Goal: Task Accomplishment & Management: Manage account settings

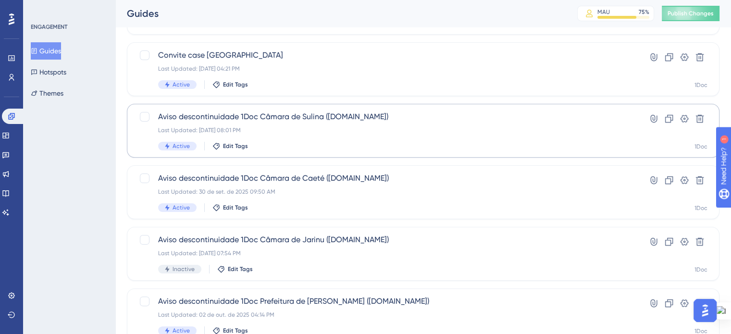
scroll to position [173, 0]
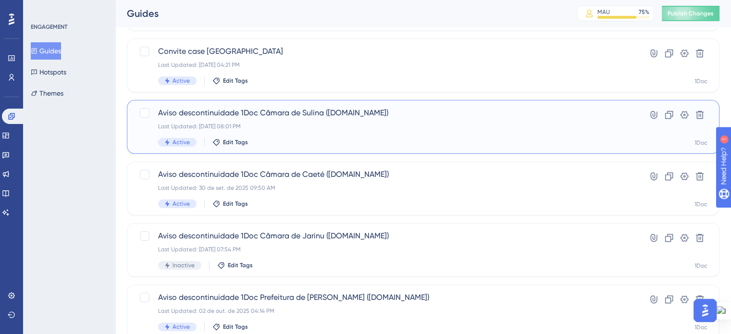
click at [308, 128] on div "Last Updated: [DATE] 08:01 PM" at bounding box center [384, 127] width 453 height 8
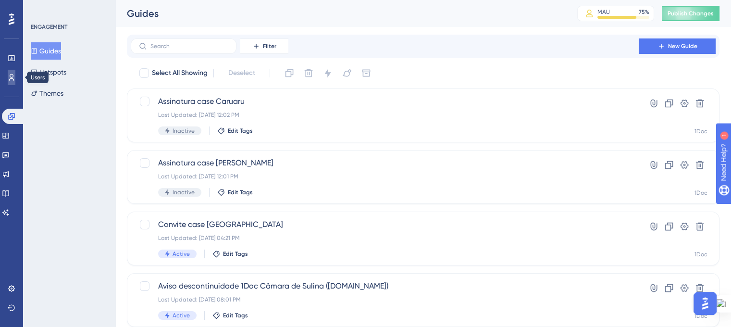
click at [10, 81] on link at bounding box center [12, 77] width 8 height 15
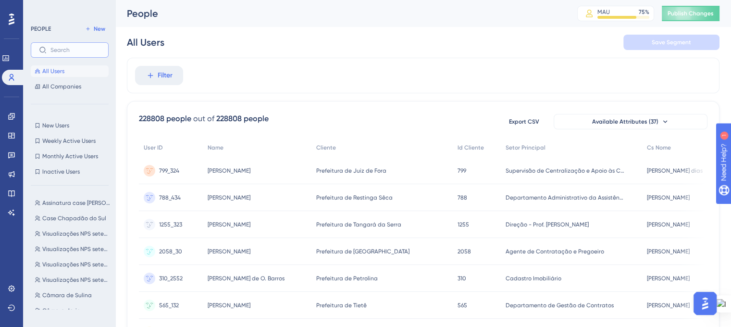
click at [70, 53] on input "text" at bounding box center [75, 50] width 50 height 7
drag, startPoint x: 60, startPoint y: 77, endPoint x: 160, endPoint y: 84, distance: 101.1
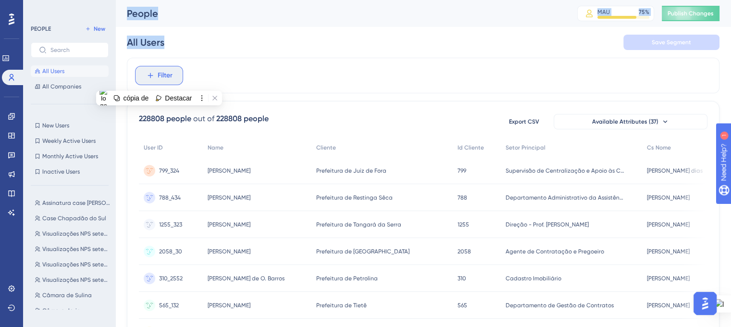
click at [160, 84] on button "Filter" at bounding box center [159, 75] width 48 height 19
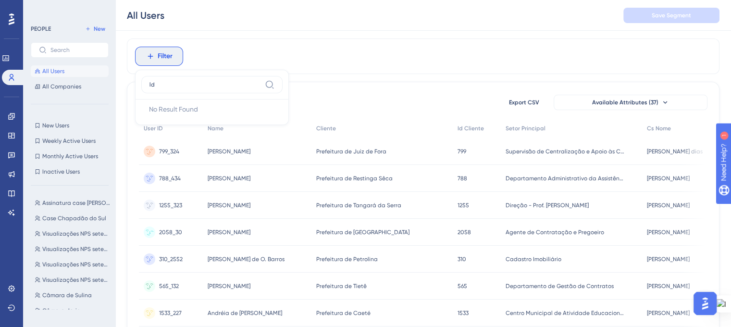
scroll to position [19, 0]
type input "l"
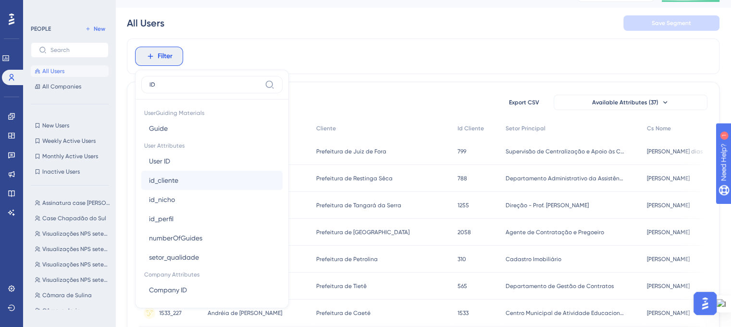
type input "ID"
click at [173, 175] on span "id_cliente" at bounding box center [163, 180] width 29 height 12
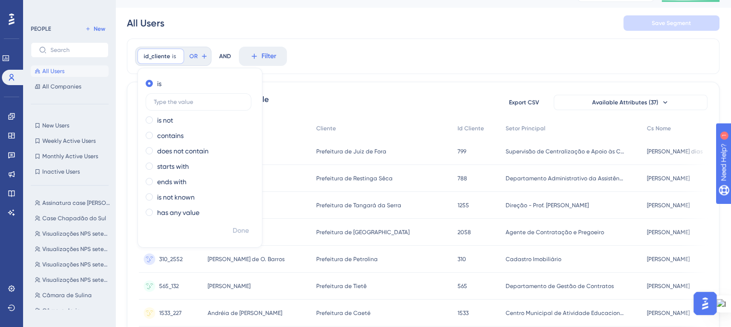
type input "2"
type input "1737"
click at [234, 232] on span "Done" at bounding box center [241, 231] width 16 height 12
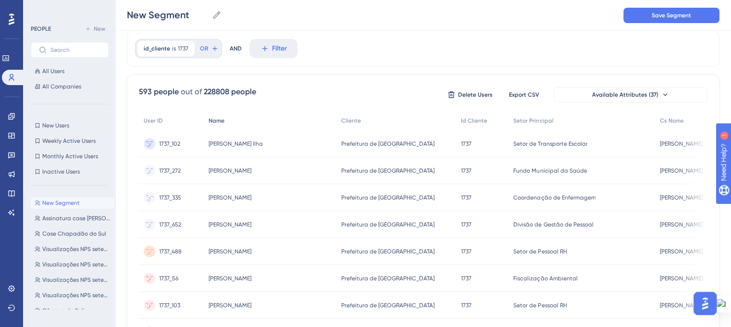
scroll to position [29, 0]
click at [172, 16] on input "New Segment" at bounding box center [167, 14] width 81 height 13
drag, startPoint x: 190, startPoint y: 15, endPoint x: 128, endPoint y: 14, distance: 61.5
click at [128, 14] on input "New Segment" at bounding box center [167, 14] width 81 height 13
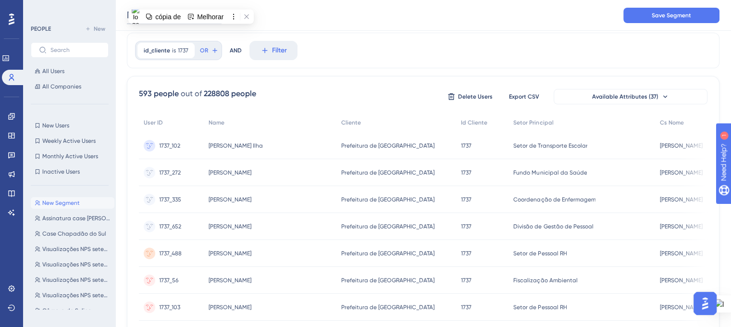
paste input "CACHOEIRA DO SUL"
drag, startPoint x: 133, startPoint y: 14, endPoint x: 181, endPoint y: 12, distance: 47.6
click at [181, 12] on input "CACHOEIRA DO SUL" at bounding box center [181, 14] width 109 height 13
click at [181, 14] on input "Cachoeira DO SUL" at bounding box center [177, 14] width 101 height 13
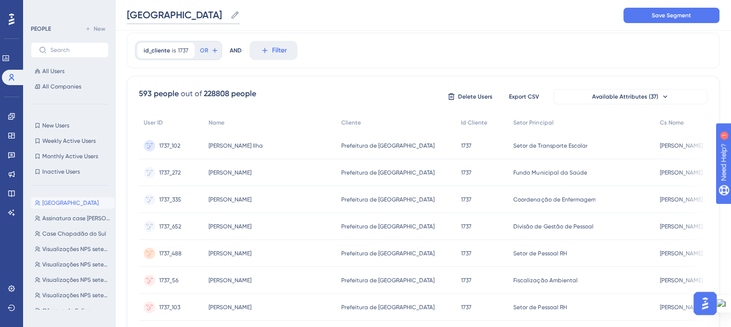
drag, startPoint x: 196, startPoint y: 15, endPoint x: 213, endPoint y: 20, distance: 17.5
click at [213, 20] on input "Cachoeira Do SUL" at bounding box center [176, 14] width 99 height 13
type input "Cachoeira Do Sul"
click at [347, 39] on div "id_cliente is 1737 1737 Remove OR AND Filter" at bounding box center [423, 51] width 592 height 36
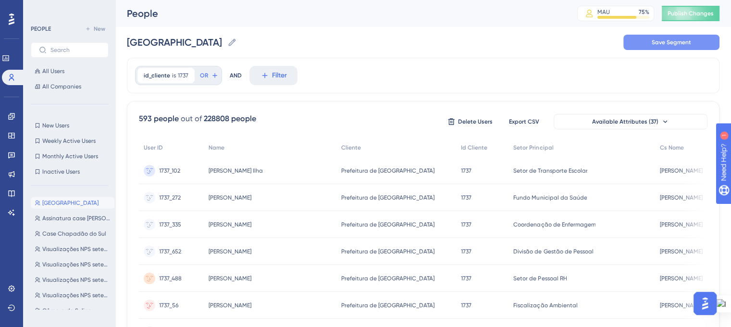
click at [649, 49] on button "Save Segment" at bounding box center [671, 42] width 96 height 15
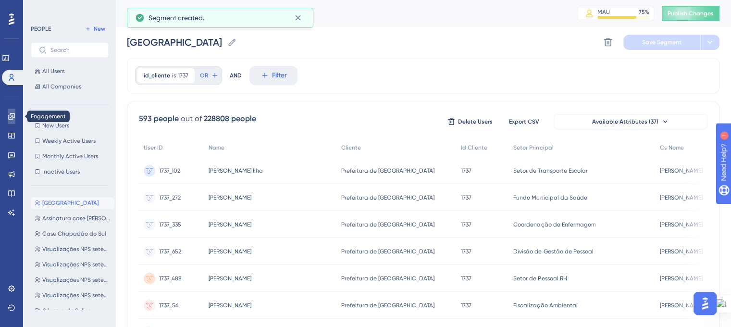
click at [8, 116] on icon at bounding box center [12, 116] width 8 height 8
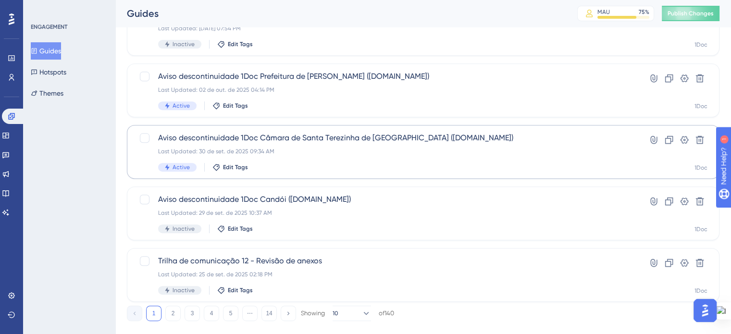
scroll to position [396, 0]
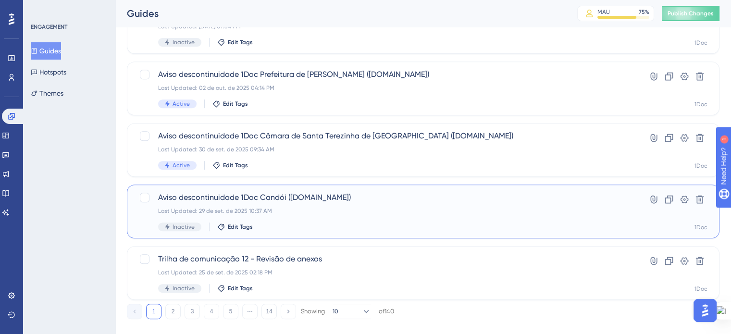
click at [329, 205] on div "Aviso descontinuidade 1Doc Candói (Gov.br) Last Updated: 29 de set. de 2025 10:…" at bounding box center [384, 211] width 453 height 39
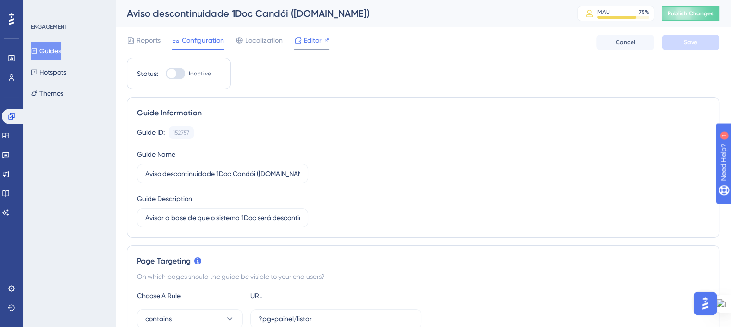
click at [315, 39] on span "Editor" at bounding box center [313, 41] width 18 height 12
click at [54, 56] on button "Guides" at bounding box center [46, 50] width 30 height 17
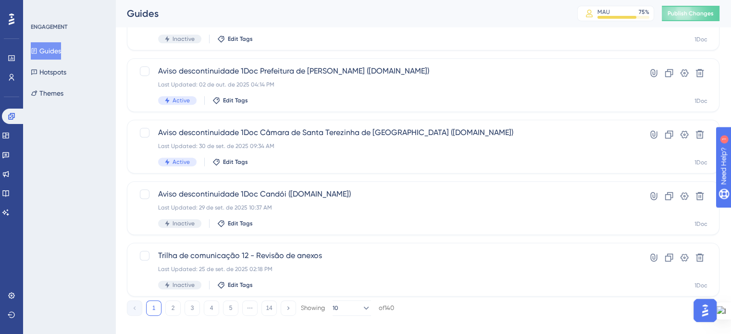
scroll to position [401, 0]
click at [662, 193] on button at bounding box center [668, 194] width 15 height 15
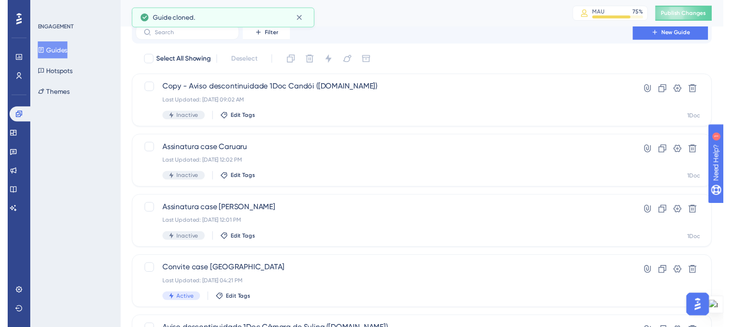
scroll to position [0, 0]
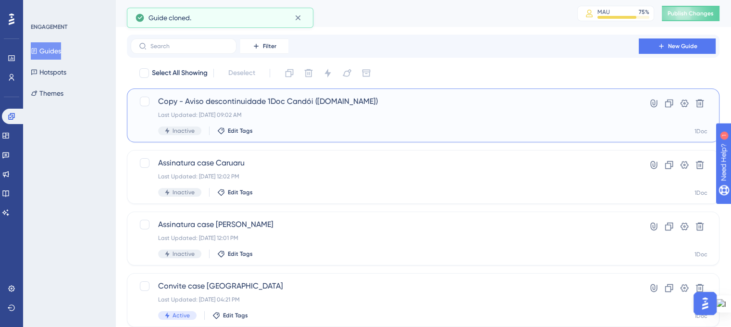
click at [213, 115] on div "Last Updated: 08 de out. de 2025 09:02 AM" at bounding box center [384, 115] width 453 height 8
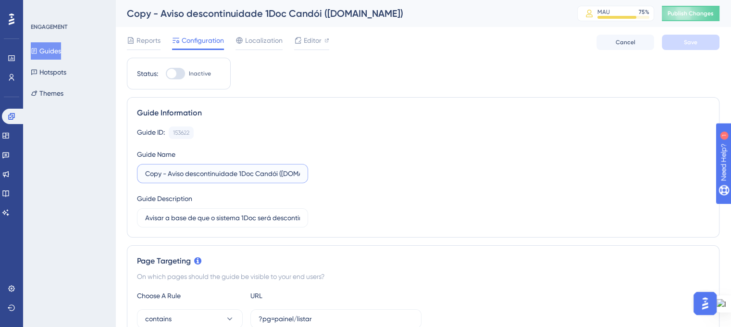
drag, startPoint x: 168, startPoint y: 174, endPoint x: 126, endPoint y: 171, distance: 42.0
click at [232, 171] on input "Aviso descontinuidade 1Doc Candói ([DOMAIN_NAME])" at bounding box center [222, 173] width 155 height 11
click at [235, 172] on input "Aviso descontinuidade 1Doc Candói ([DOMAIN_NAME])" at bounding box center [222, 173] width 155 height 11
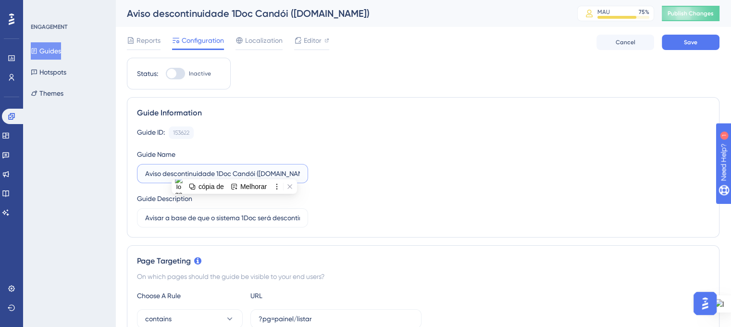
click at [235, 172] on input "Aviso descontinuidade 1Doc Candói ([DOMAIN_NAME])" at bounding box center [222, 173] width 155 height 11
drag, startPoint x: 243, startPoint y: 173, endPoint x: 256, endPoint y: 173, distance: 13.0
click at [256, 173] on input "Aviso descontinuidade 1Doc Candói ([DOMAIN_NAME])" at bounding box center [222, 173] width 155 height 11
type input "Aviso descontinuidade 1Doc Cachoeira do Sul (Gov.br)"
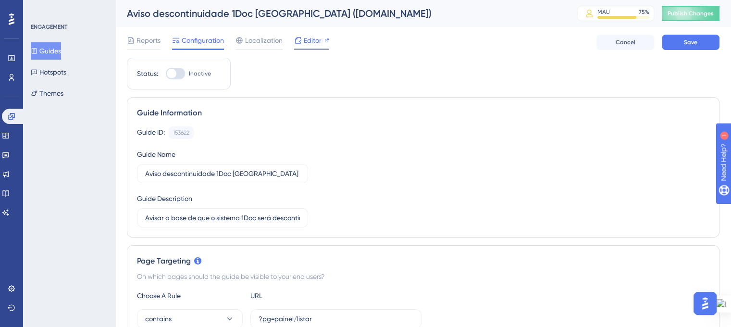
click at [319, 42] on span "Editor" at bounding box center [313, 41] width 18 height 12
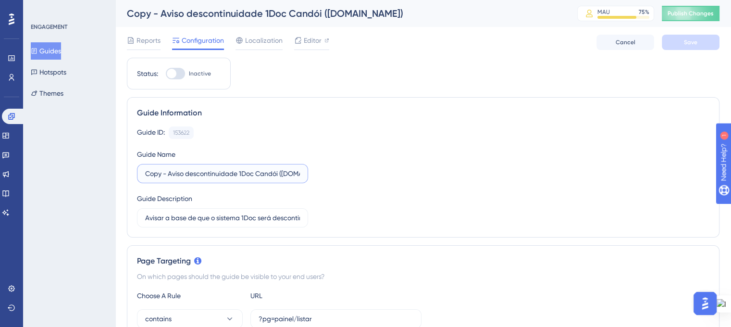
drag, startPoint x: 168, startPoint y: 175, endPoint x: 108, endPoint y: 175, distance: 60.1
drag, startPoint x: 242, startPoint y: 173, endPoint x: 256, endPoint y: 174, distance: 14.0
click at [256, 174] on input "Aviso descontinuidade 1Doc Candói ([DOMAIN_NAME])" at bounding box center [222, 173] width 155 height 11
type input "Aviso descontinuidade 1Doc Cachoeira do Sul (Gov.br)"
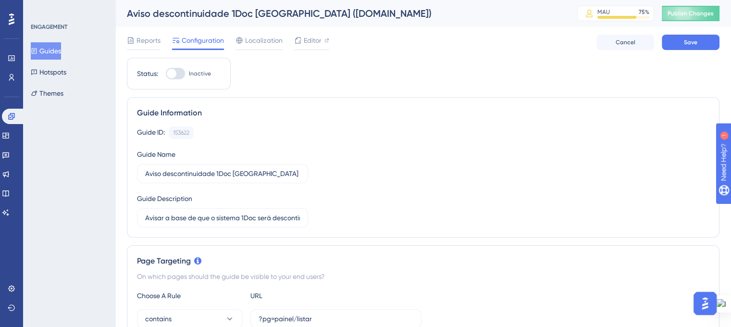
click at [364, 187] on div "Guide ID: 153622 Copy Guide Name Aviso descontinuidade 1Doc Cachoeira do Sul (G…" at bounding box center [423, 176] width 572 height 101
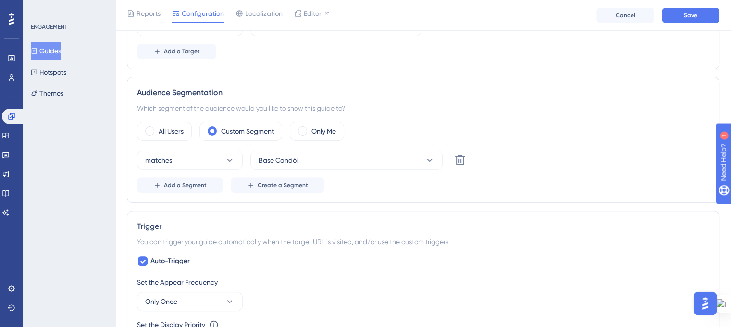
scroll to position [297, 0]
click at [389, 165] on button "Base Candói" at bounding box center [346, 158] width 192 height 19
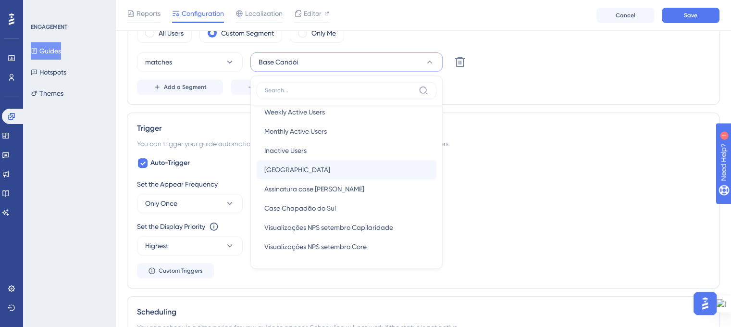
scroll to position [0, 0]
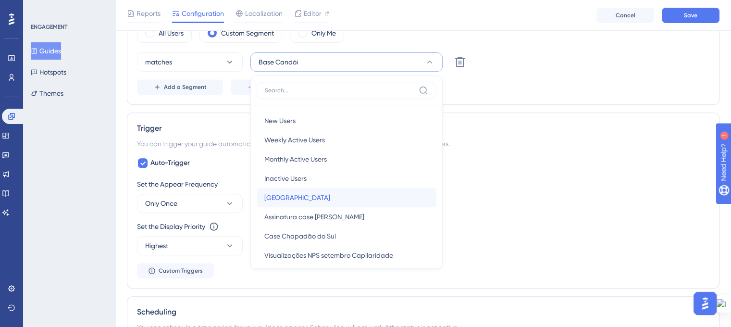
click at [355, 199] on div "Cachoeira Do Sul Cachoeira Do Sul" at bounding box center [346, 197] width 164 height 19
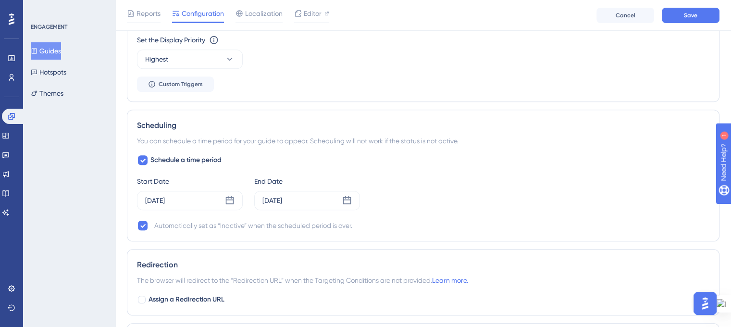
scroll to position [582, 0]
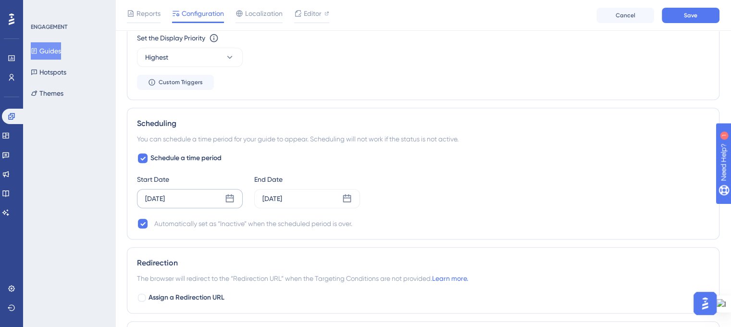
click at [225, 196] on icon at bounding box center [230, 199] width 10 height 10
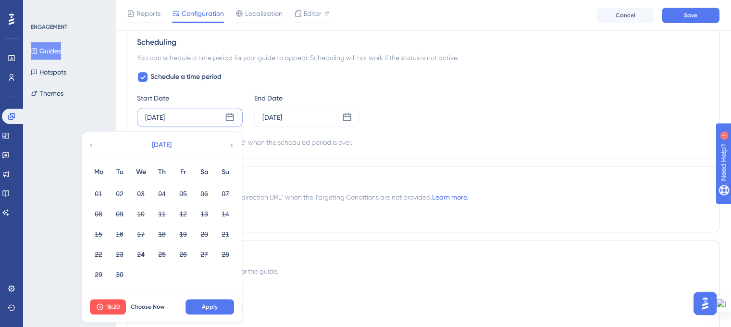
scroll to position [684, 0]
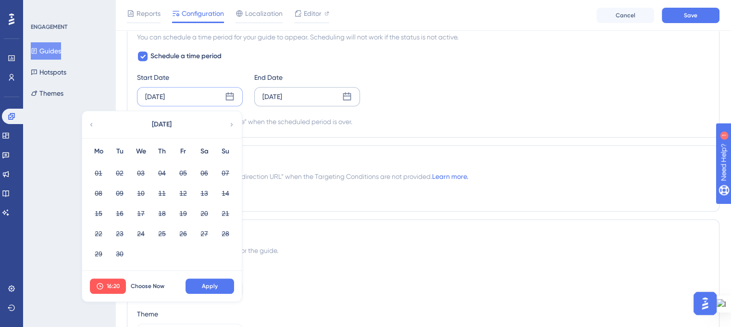
click at [346, 97] on icon at bounding box center [347, 97] width 10 height 10
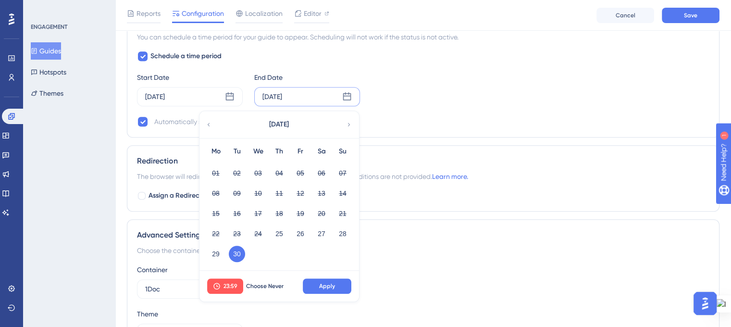
click at [347, 122] on icon at bounding box center [349, 124] width 7 height 9
click at [259, 226] on button "22" at bounding box center [258, 233] width 16 height 16
click at [232, 284] on span "23:59" at bounding box center [230, 286] width 14 height 8
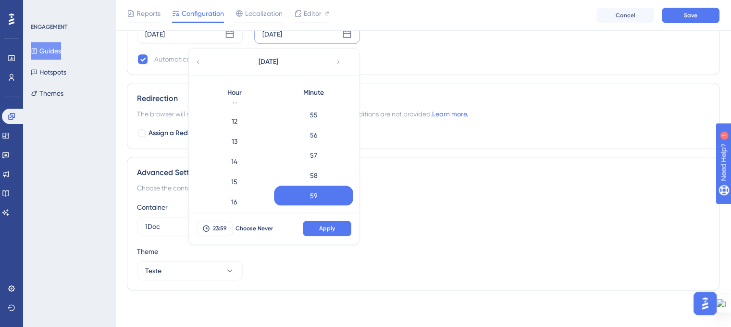
scroll to position [220, 0]
click at [229, 136] on div "12" at bounding box center [234, 135] width 79 height 20
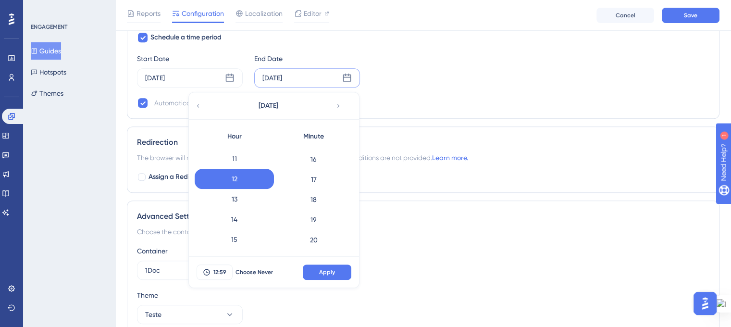
scroll to position [0, 0]
click at [312, 163] on div "0" at bounding box center [313, 156] width 79 height 20
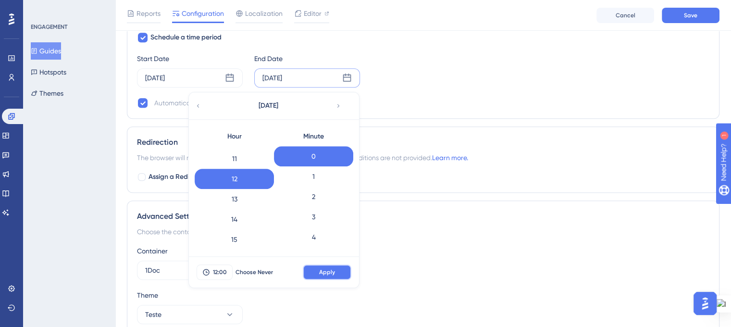
click at [318, 270] on button "Apply" at bounding box center [327, 271] width 49 height 15
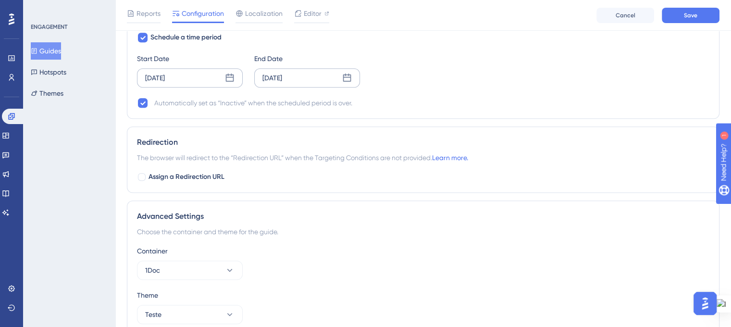
click at [229, 77] on icon at bounding box center [230, 78] width 10 height 10
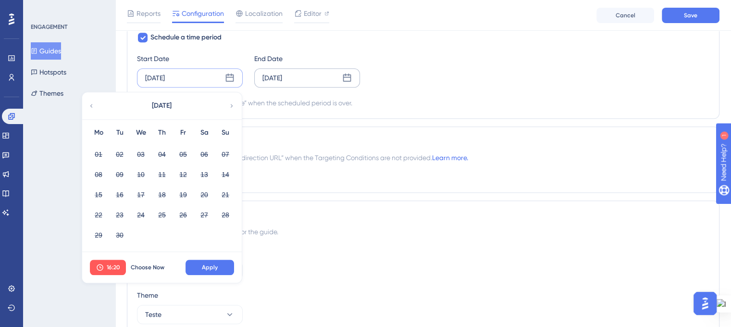
click at [229, 101] on icon at bounding box center [231, 105] width 7 height 9
click at [97, 192] on button "13" at bounding box center [98, 194] width 16 height 16
click at [113, 263] on span "16:20" at bounding box center [113, 267] width 13 height 8
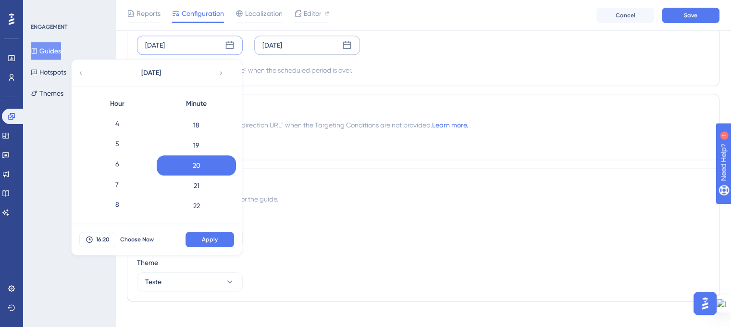
scroll to position [82, 0]
click at [113, 186] on div "7" at bounding box center [116, 183] width 79 height 20
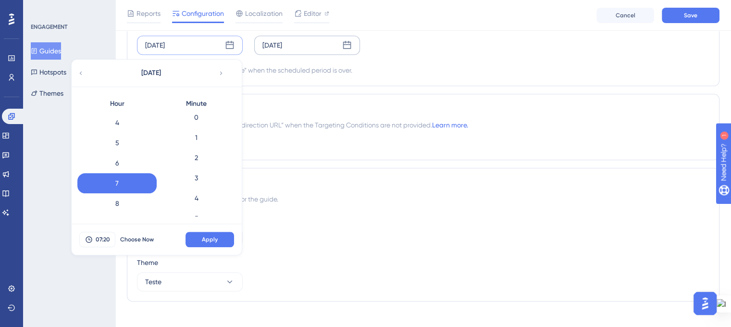
scroll to position [0, 0]
click at [197, 125] on div "0" at bounding box center [196, 123] width 79 height 20
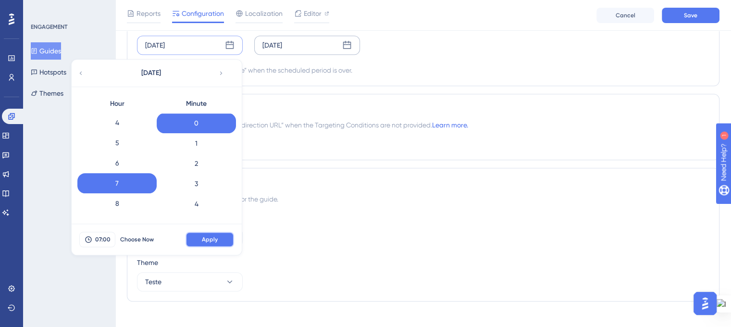
click at [219, 236] on button "Apply" at bounding box center [209, 239] width 49 height 15
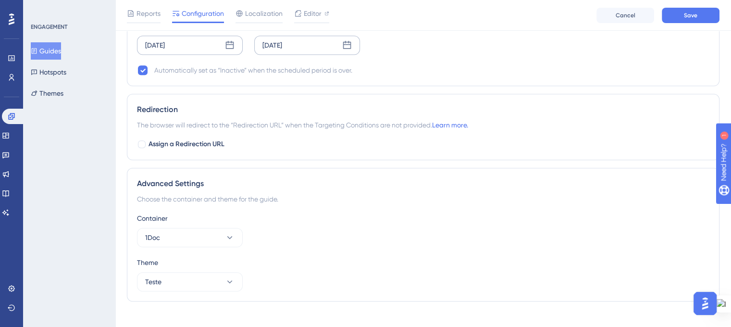
click at [513, 122] on div "The browser will redirect to the “Redirection URL” when the Targeting Condition…" at bounding box center [423, 125] width 572 height 12
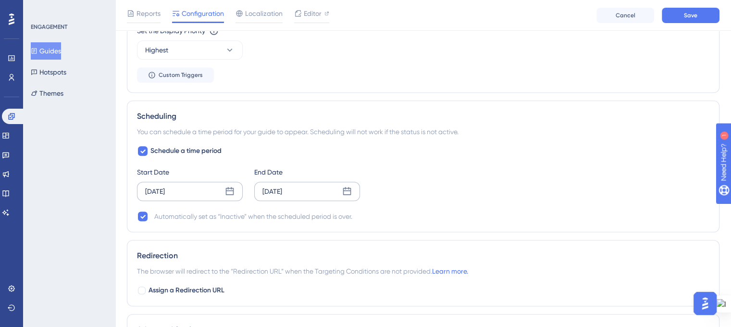
scroll to position [589, 0]
click at [534, 162] on div "Schedule a time period Start Date Oct 13 2025 End Date Oct 22 2025 Automaticall…" at bounding box center [423, 184] width 572 height 77
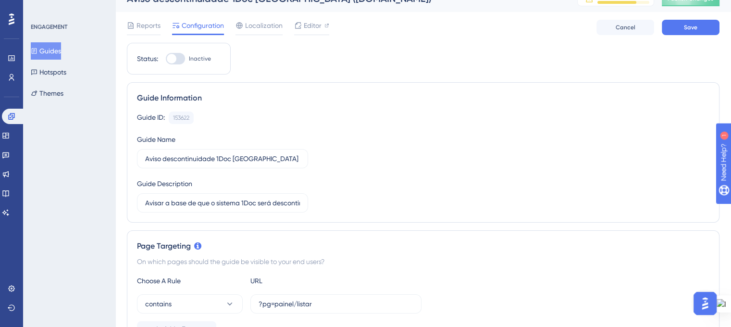
scroll to position [0, 0]
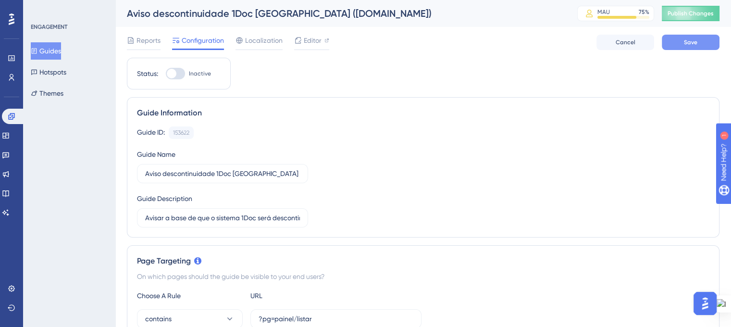
click at [706, 49] on button "Save" at bounding box center [691, 42] width 58 height 15
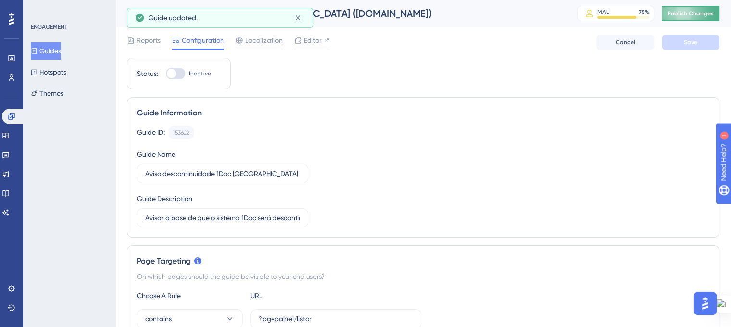
click at [687, 15] on span "Publish Changes" at bounding box center [690, 14] width 46 height 8
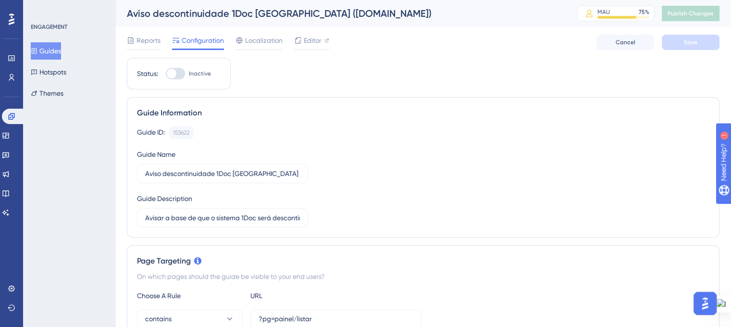
click at [181, 77] on div at bounding box center [175, 74] width 19 height 12
click at [166, 74] on input "Inactive" at bounding box center [165, 74] width 0 height 0
checkbox input "true"
click at [681, 35] on button "Save" at bounding box center [691, 42] width 58 height 15
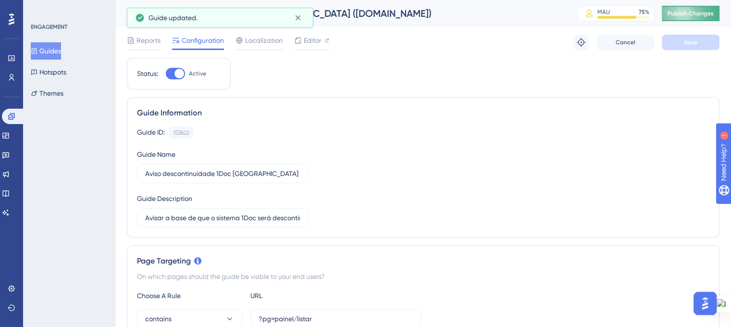
click at [687, 13] on span "Publish Changes" at bounding box center [690, 14] width 46 height 8
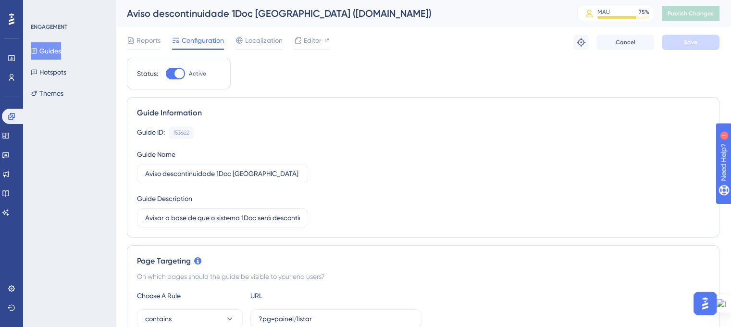
click at [51, 51] on button "Guides" at bounding box center [46, 50] width 30 height 17
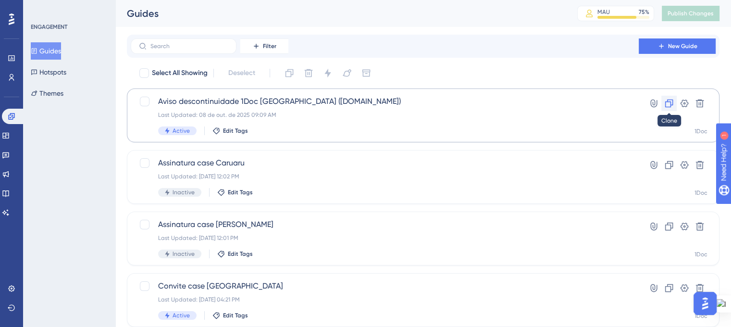
click at [669, 99] on icon at bounding box center [669, 104] width 10 height 10
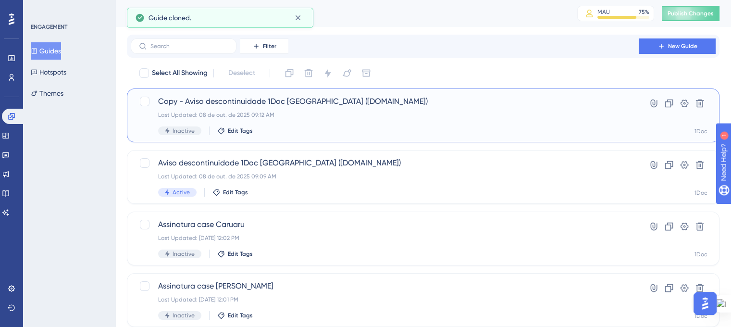
click at [199, 111] on div "Last Updated: 08 de out. de 2025 09:12 AM" at bounding box center [384, 115] width 453 height 8
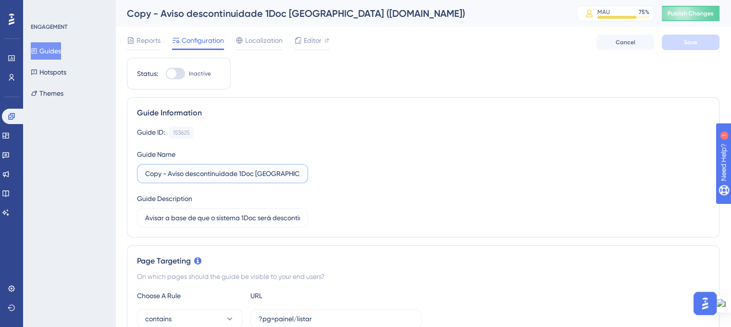
drag, startPoint x: 167, startPoint y: 173, endPoint x: 127, endPoint y: 172, distance: 39.4
click at [127, 172] on div "Guide Information Guide ID: 153625 Copy Guide Name Copy - Aviso descontinuidade…" at bounding box center [423, 167] width 592 height 140
drag, startPoint x: 232, startPoint y: 173, endPoint x: 287, endPoint y: 176, distance: 54.9
click at [287, 176] on input "Aviso descontinuidade 1Doc Cachoeira do Sul (Gov.br)" at bounding box center [222, 173] width 155 height 11
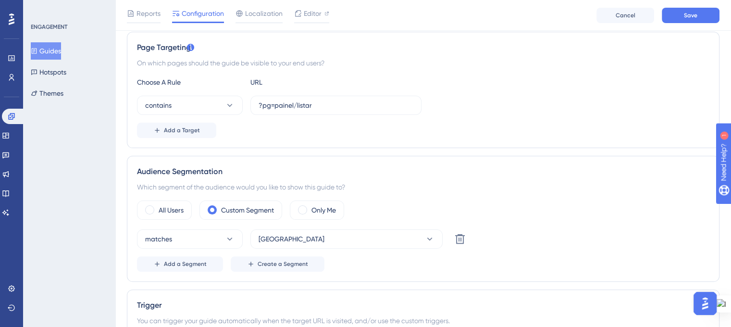
scroll to position [222, 7]
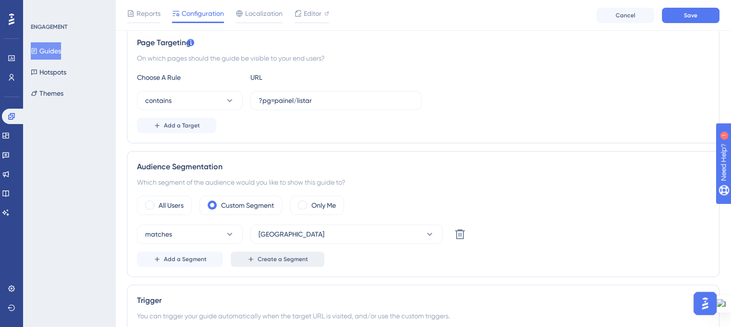
type input "Aviso descontinuidade 1Doc Pedras Altas (Gov.br)"
click at [271, 257] on span "Create a Segment" at bounding box center [283, 259] width 50 height 8
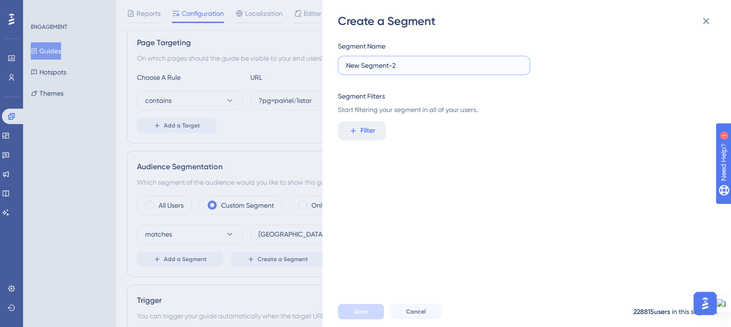
drag, startPoint x: 413, startPoint y: 69, endPoint x: 312, endPoint y: 66, distance: 100.9
click at [312, 66] on div "Create a Segment Segment Name New Segment-2 Segment Filters Start filtering you…" at bounding box center [365, 163] width 731 height 327
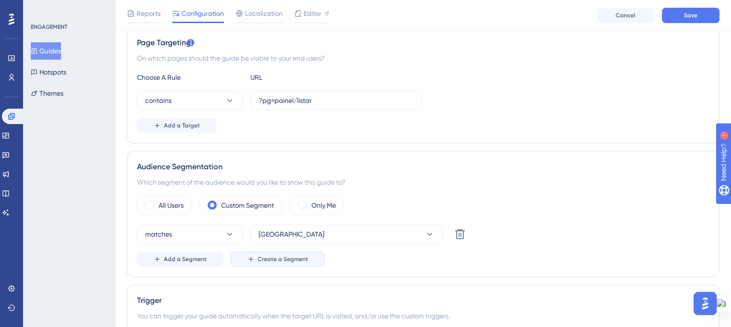
click at [274, 257] on span "Create a Segment" at bounding box center [283, 259] width 50 height 8
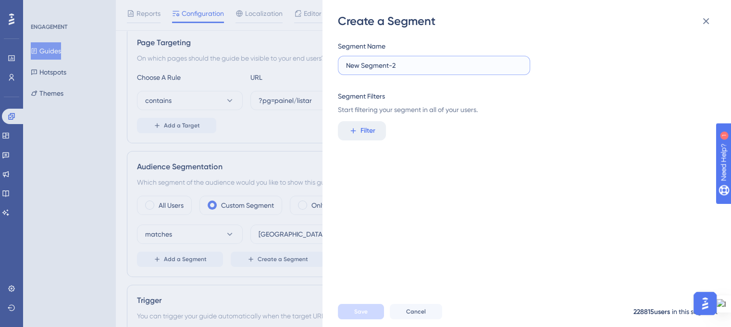
drag, startPoint x: 398, startPoint y: 69, endPoint x: 346, endPoint y: 69, distance: 52.4
click at [346, 69] on input "New Segment-2" at bounding box center [434, 65] width 176 height 11
type input "Pedras Altas"
click at [359, 129] on button "Filter" at bounding box center [362, 130] width 48 height 19
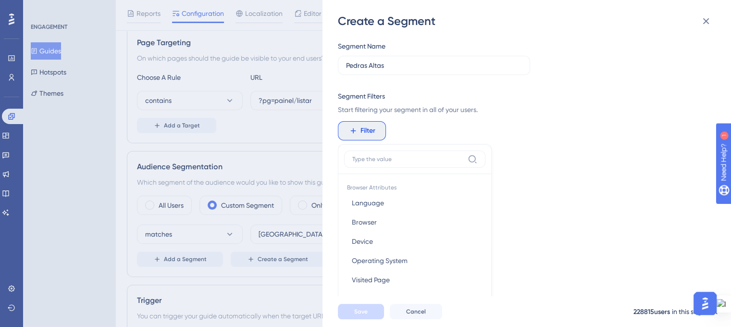
scroll to position [74, 0]
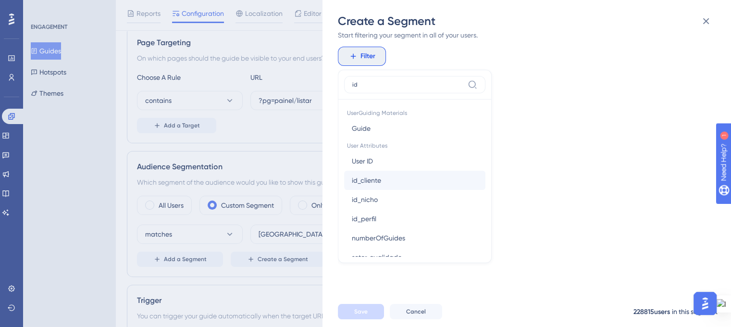
type input "id"
click at [383, 175] on button "id_cliente id_cliente" at bounding box center [414, 180] width 141 height 19
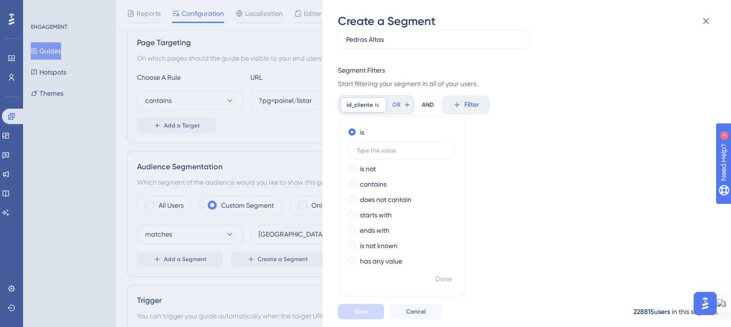
scroll to position [18, 0]
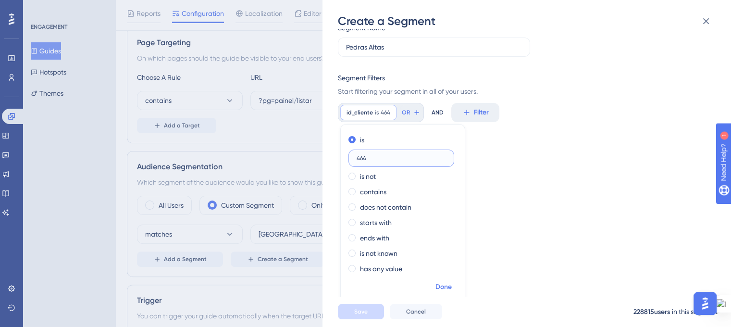
type input "464"
click at [440, 282] on span "Done" at bounding box center [443, 287] width 16 height 12
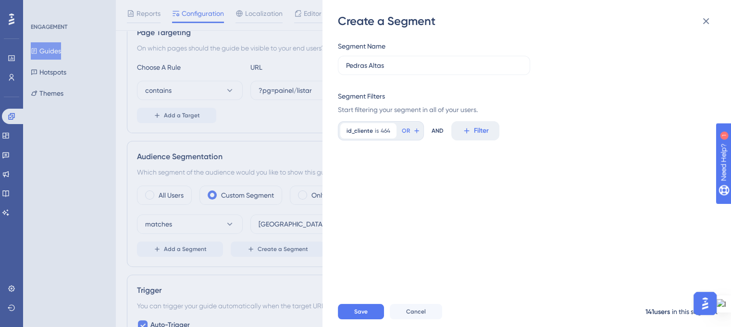
scroll to position [231, 7]
click at [364, 314] on button "Save" at bounding box center [361, 311] width 46 height 15
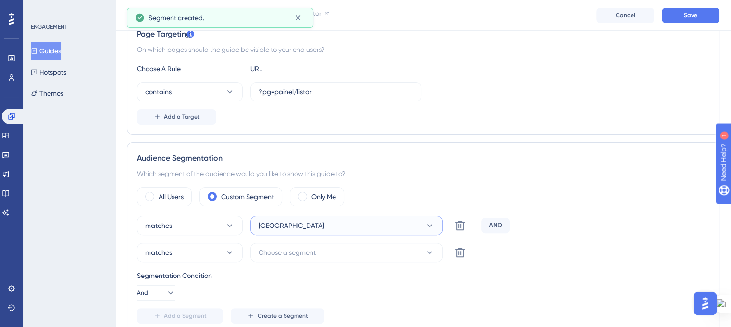
click at [425, 226] on icon at bounding box center [430, 226] width 10 height 10
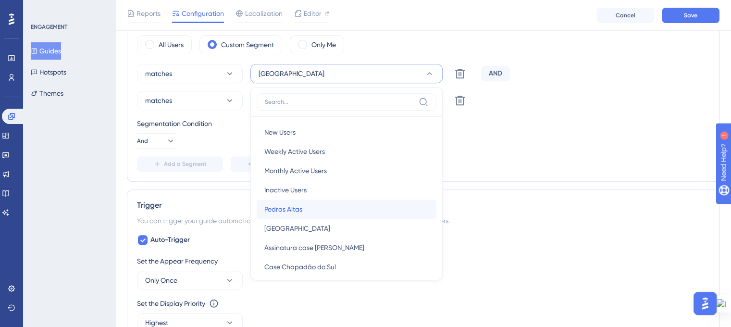
click at [358, 201] on div "Pedras Altas Pedras Altas" at bounding box center [346, 208] width 164 height 19
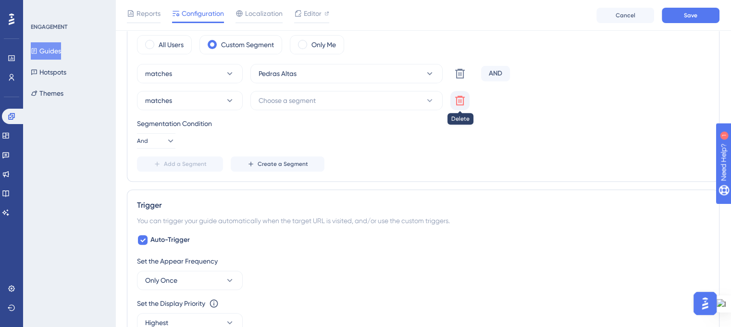
click at [455, 96] on icon at bounding box center [460, 101] width 10 height 10
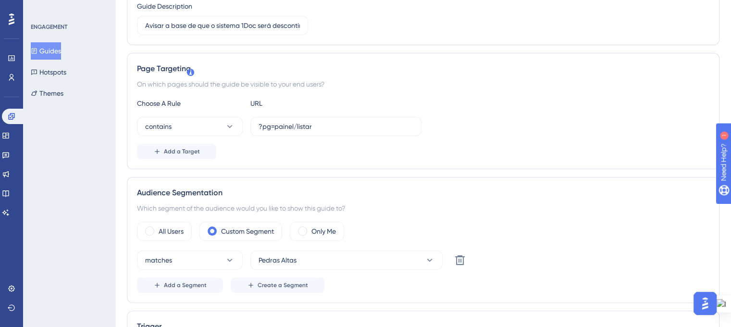
scroll to position [0, 7]
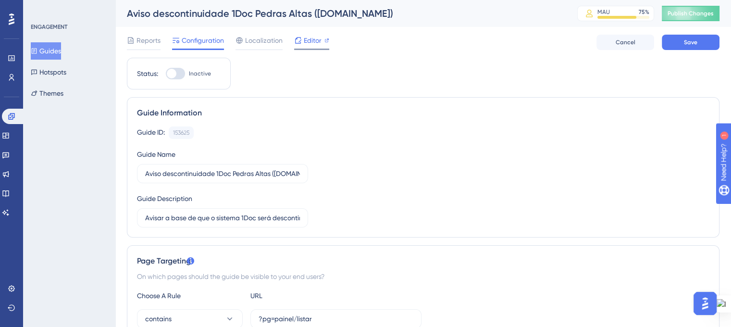
click at [294, 42] on icon at bounding box center [298, 41] width 8 height 8
click at [314, 42] on div "Editor" at bounding box center [311, 41] width 35 height 12
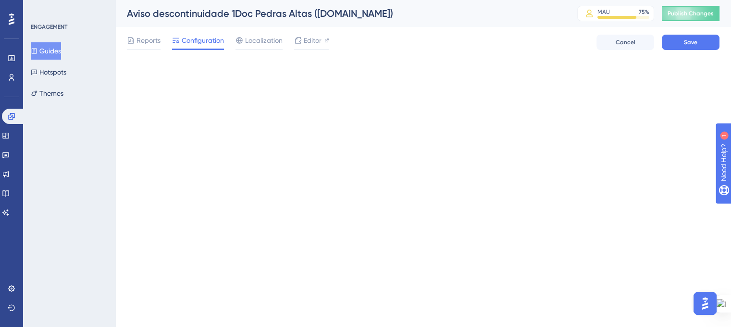
scroll to position [0, 0]
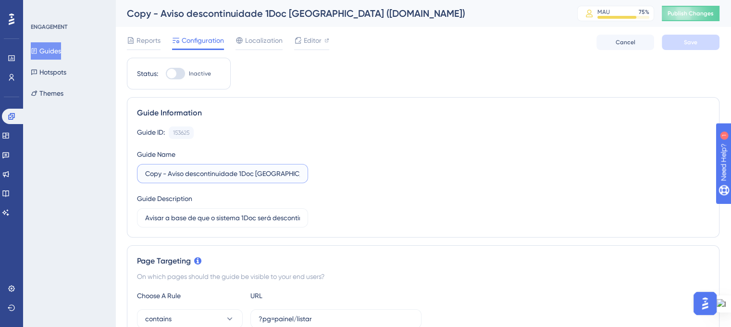
drag, startPoint x: 170, startPoint y: 175, endPoint x: 111, endPoint y: 176, distance: 58.6
drag, startPoint x: 233, startPoint y: 173, endPoint x: 286, endPoint y: 178, distance: 54.0
click at [286, 178] on label "Aviso descontinuidade 1Doc Cachoeira do Sul (Gov.br)" at bounding box center [222, 173] width 171 height 19
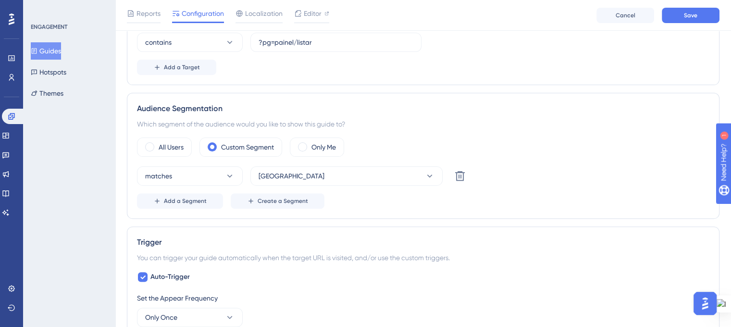
scroll to position [290, 0]
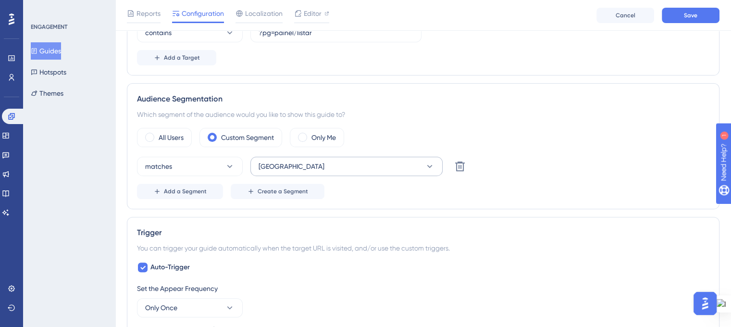
type input "Aviso descontinuidade 1Doc Pedras Altas (Gov.br)"
click at [427, 163] on icon at bounding box center [430, 166] width 10 height 10
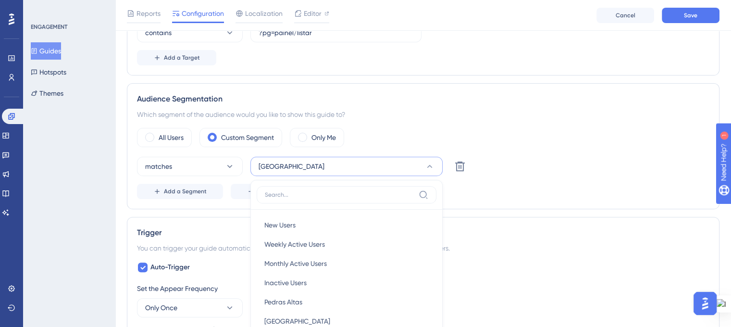
scroll to position [389, 0]
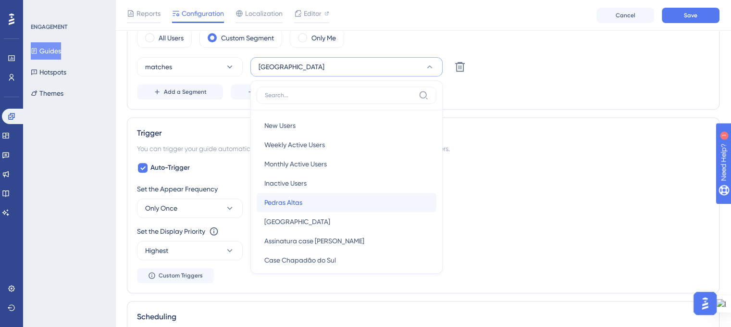
click at [348, 201] on div "Pedras Altas Pedras Altas" at bounding box center [346, 202] width 164 height 19
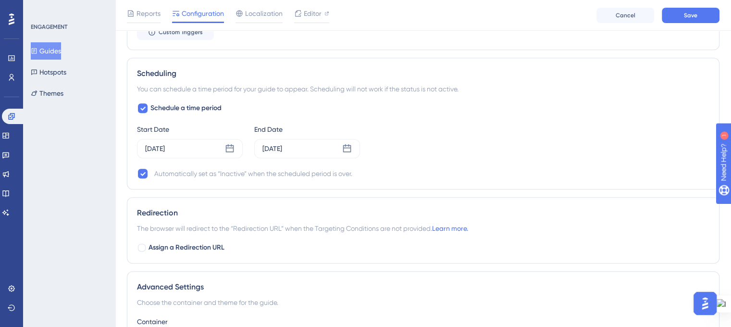
scroll to position [651, 0]
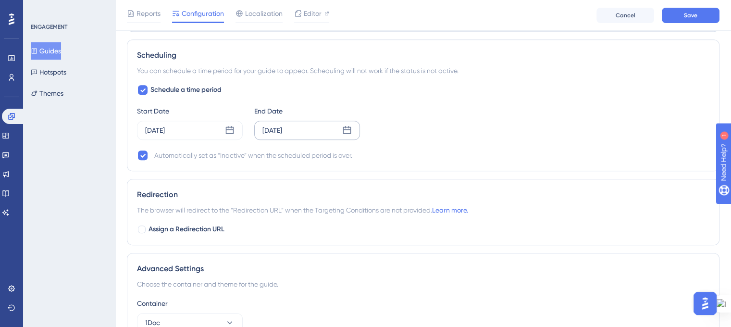
click at [316, 130] on div "Oct 22 2025" at bounding box center [307, 130] width 106 height 19
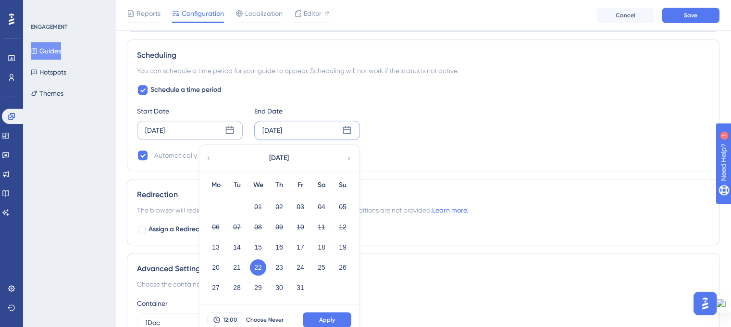
click at [205, 129] on div "Oct 13 2025" at bounding box center [190, 130] width 106 height 19
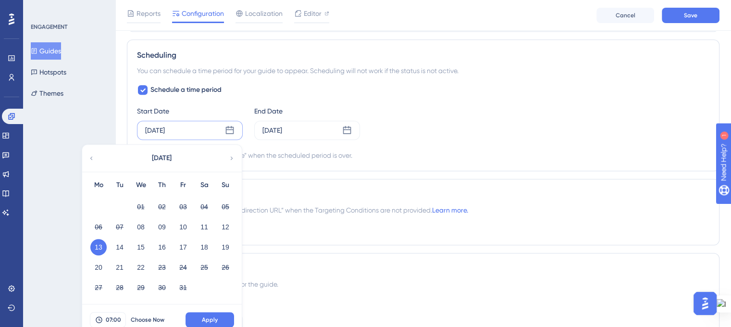
click at [395, 129] on div "Start Date Oct 13 2025 October 2025 Mo Tu We Th Fr Sa Su 01 02 03 04 05 06 07 0…" at bounding box center [423, 122] width 572 height 35
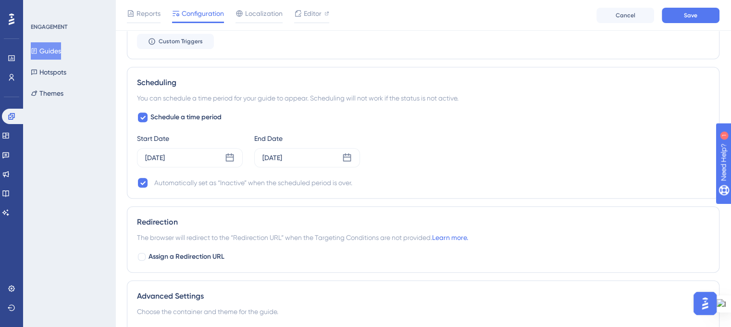
scroll to position [0, 0]
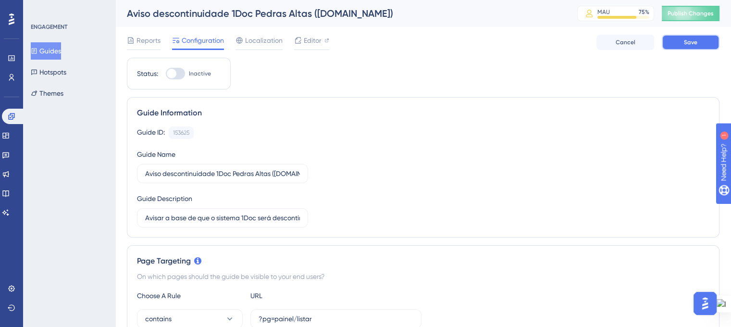
click at [680, 35] on button "Save" at bounding box center [691, 42] width 58 height 15
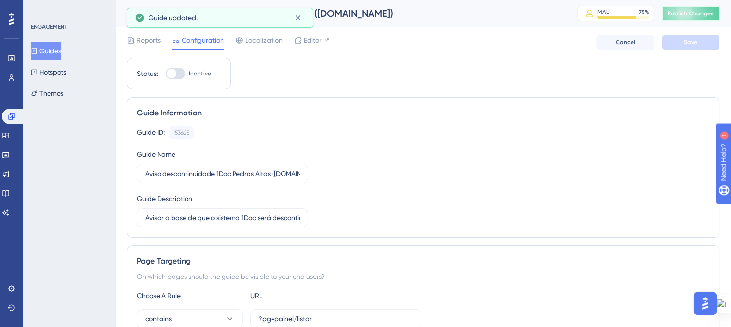
click at [691, 14] on span "Publish Changes" at bounding box center [690, 14] width 46 height 8
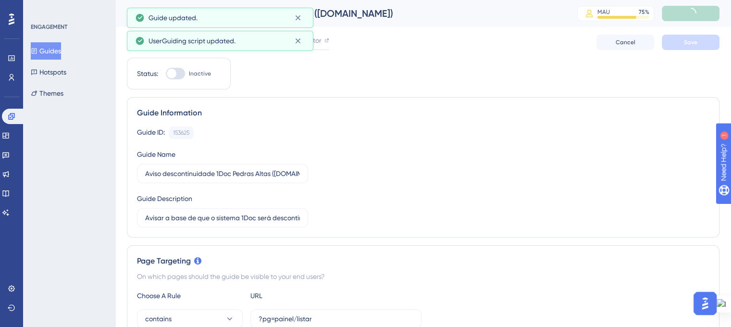
click at [180, 71] on div at bounding box center [175, 74] width 19 height 12
click at [166, 74] on input "Inactive" at bounding box center [165, 74] width 0 height 0
checkbox input "true"
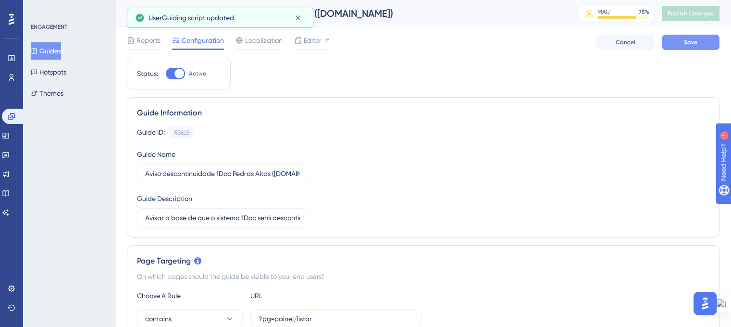
click at [679, 49] on button "Save" at bounding box center [691, 42] width 58 height 15
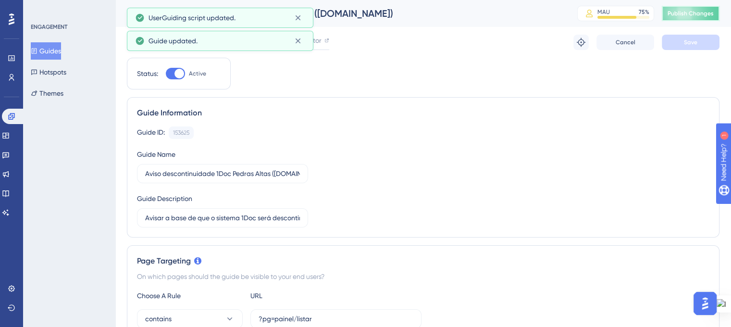
click at [685, 13] on span "Publish Changes" at bounding box center [690, 14] width 46 height 8
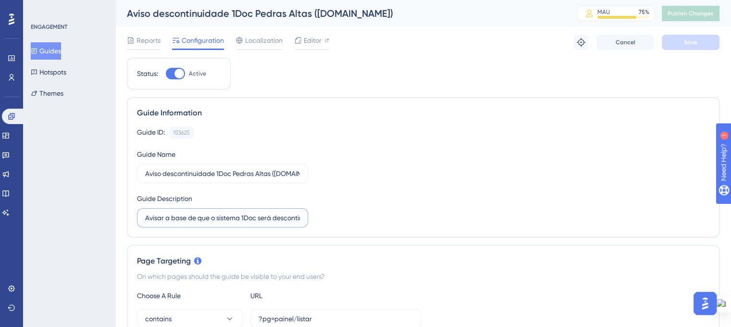
scroll to position [0, 94]
drag, startPoint x: 252, startPoint y: 221, endPoint x: 327, endPoint y: 221, distance: 75.0
click at [327, 221] on div "Guide ID: 153625 Copy Guide Name Aviso descontinuidade 1Doc Pedras Altas (Gov.b…" at bounding box center [423, 176] width 572 height 101
click at [267, 210] on label "Avisar a base de que o sistema 1Doc será descontinuado por decisão da gestão." at bounding box center [222, 217] width 171 height 19
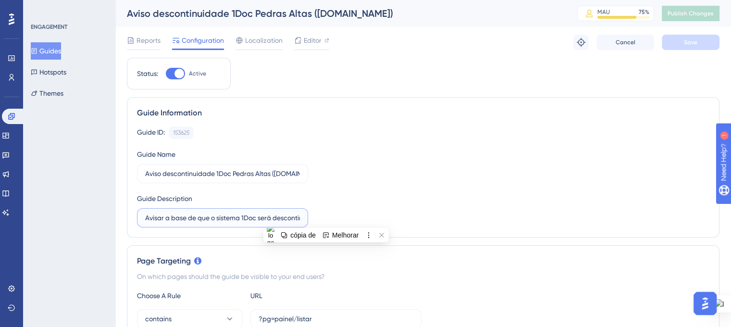
click at [267, 212] on input "Avisar a base de que o sistema 1Doc será descontinuado por decisão da gestão." at bounding box center [222, 217] width 155 height 11
click at [377, 186] on div "Guide ID: 153625 Copy Guide Name Aviso descontinuidade 1Doc Pedras Altas (Gov.b…" at bounding box center [423, 176] width 572 height 101
click at [8, 76] on link at bounding box center [12, 77] width 8 height 15
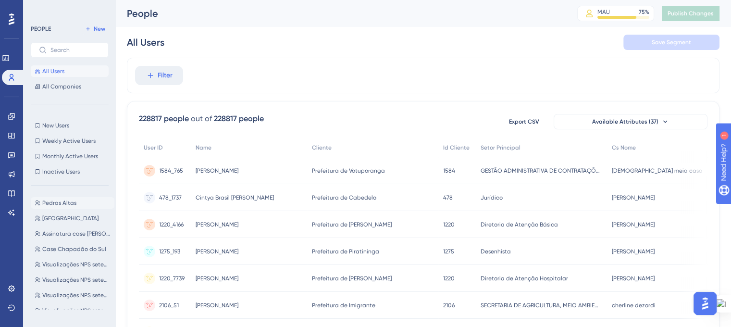
click at [75, 200] on button "Pedras Altas Pedras Altas" at bounding box center [73, 203] width 84 height 12
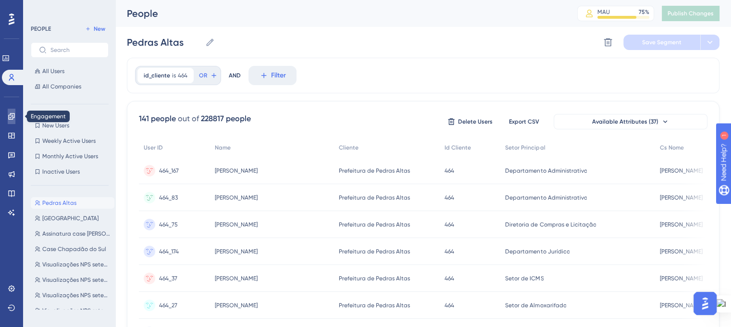
click at [12, 122] on link at bounding box center [12, 116] width 8 height 15
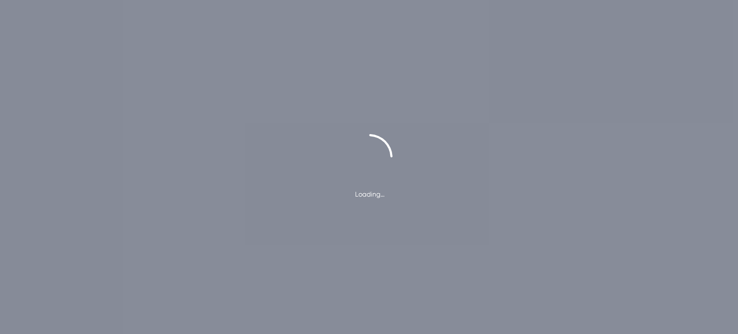
drag, startPoint x: 0, startPoint y: 0, endPoint x: 293, endPoint y: 42, distance: 296.2
click at [293, 42] on div "Loading…" at bounding box center [369, 167] width 738 height 334
